Goal: Task Accomplishment & Management: Manage account settings

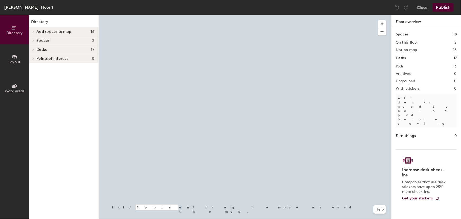
click at [14, 87] on icon at bounding box center [13, 86] width 3 height 3
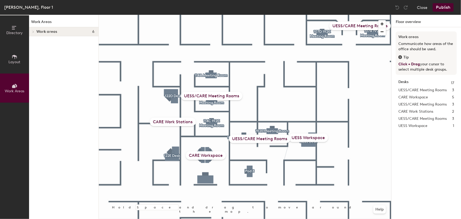
click at [262, 139] on div "UESS/CARE Meeting Rooms" at bounding box center [260, 138] width 62 height 8
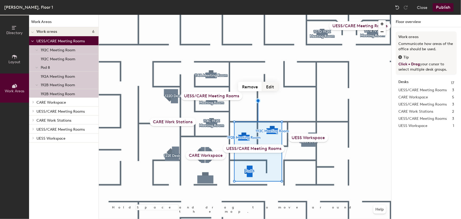
click at [266, 87] on button "Edit" at bounding box center [270, 87] width 16 height 10
click at [243, 148] on input "UESS/CARE Meeting Rooms" at bounding box center [253, 148] width 53 height 8
click at [244, 148] on input "UESS/CARE Meeting Rooms" at bounding box center [253, 148] width 53 height 8
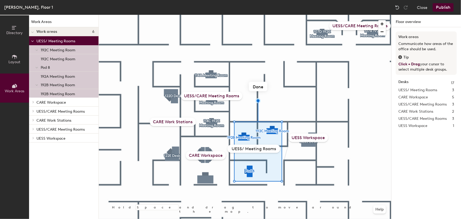
type input "UESS Meeting Rooms"
click at [192, 96] on div "UESS/CARE Meeting Rooms" at bounding box center [212, 96] width 62 height 8
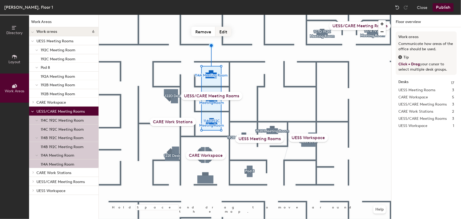
click at [228, 32] on button "Edit" at bounding box center [223, 32] width 16 height 10
click at [193, 95] on input "UESS/CARE Meeting Rooms" at bounding box center [211, 96] width 53 height 8
type input "CARE Meeting Rooms"
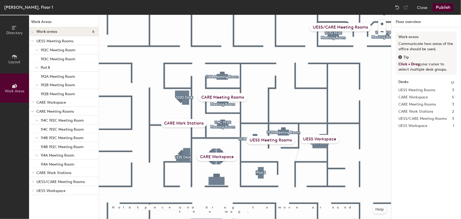
click at [439, 9] on button "Publish" at bounding box center [443, 7] width 21 height 8
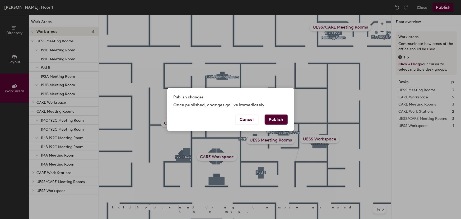
click at [274, 119] on button "Publish" at bounding box center [276, 119] width 23 height 10
